Goal: Task Accomplishment & Management: Manage account settings

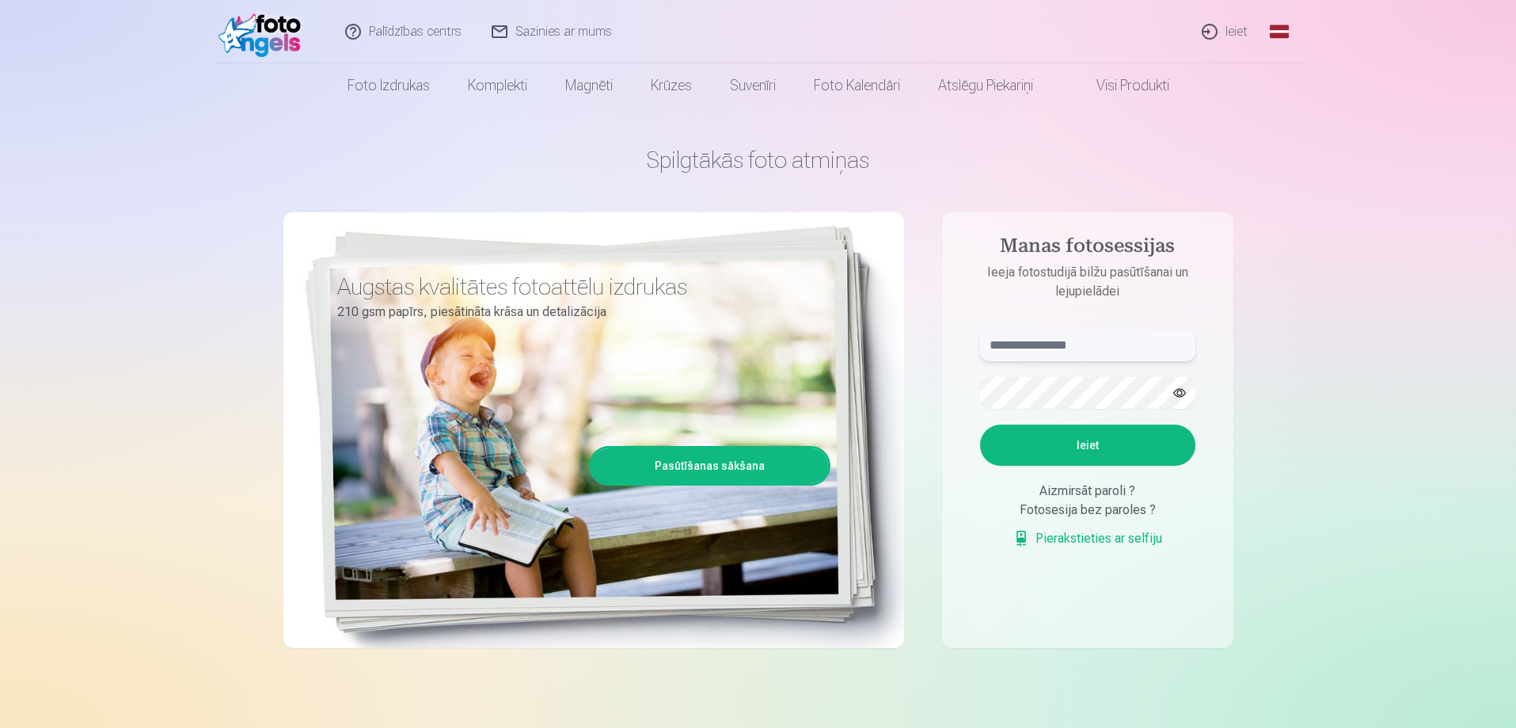
click at [1031, 342] on input "text" at bounding box center [1087, 345] width 215 height 32
type input "**********"
click at [1073, 438] on button "Ieiet" at bounding box center [1087, 444] width 215 height 41
